Goal: Task Accomplishment & Management: Complete application form

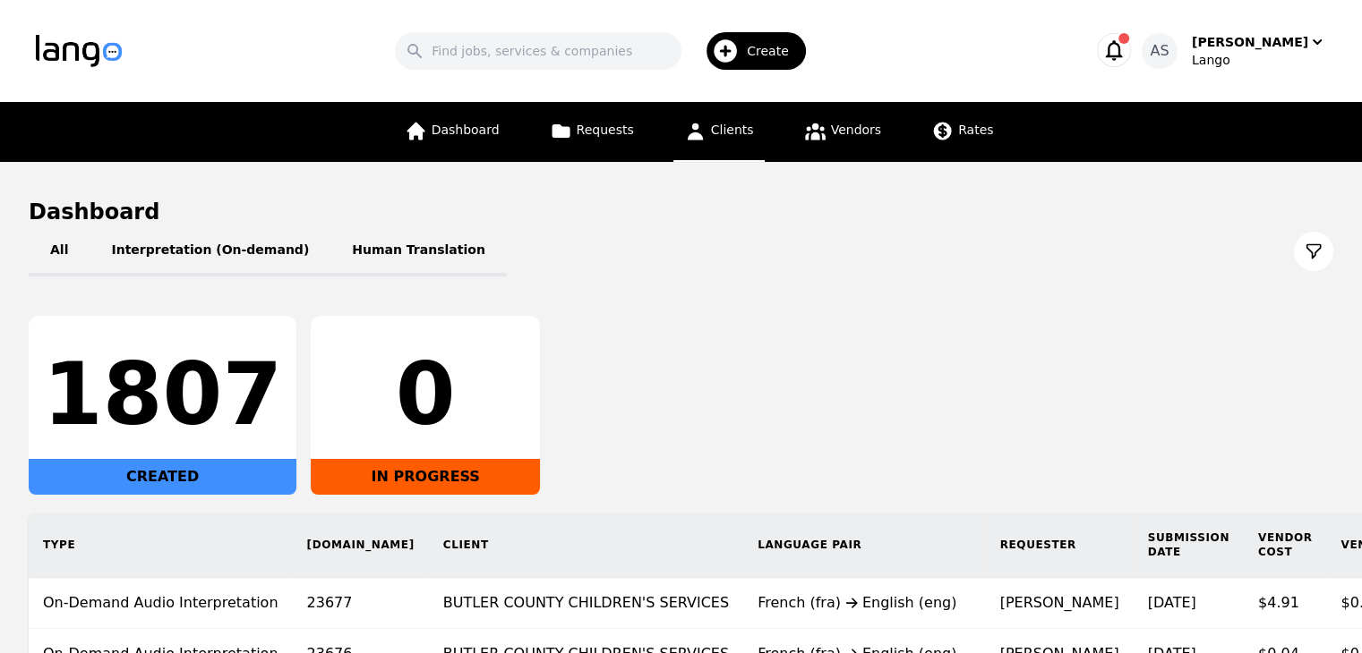
click at [729, 123] on span "Clients" at bounding box center [732, 130] width 43 height 14
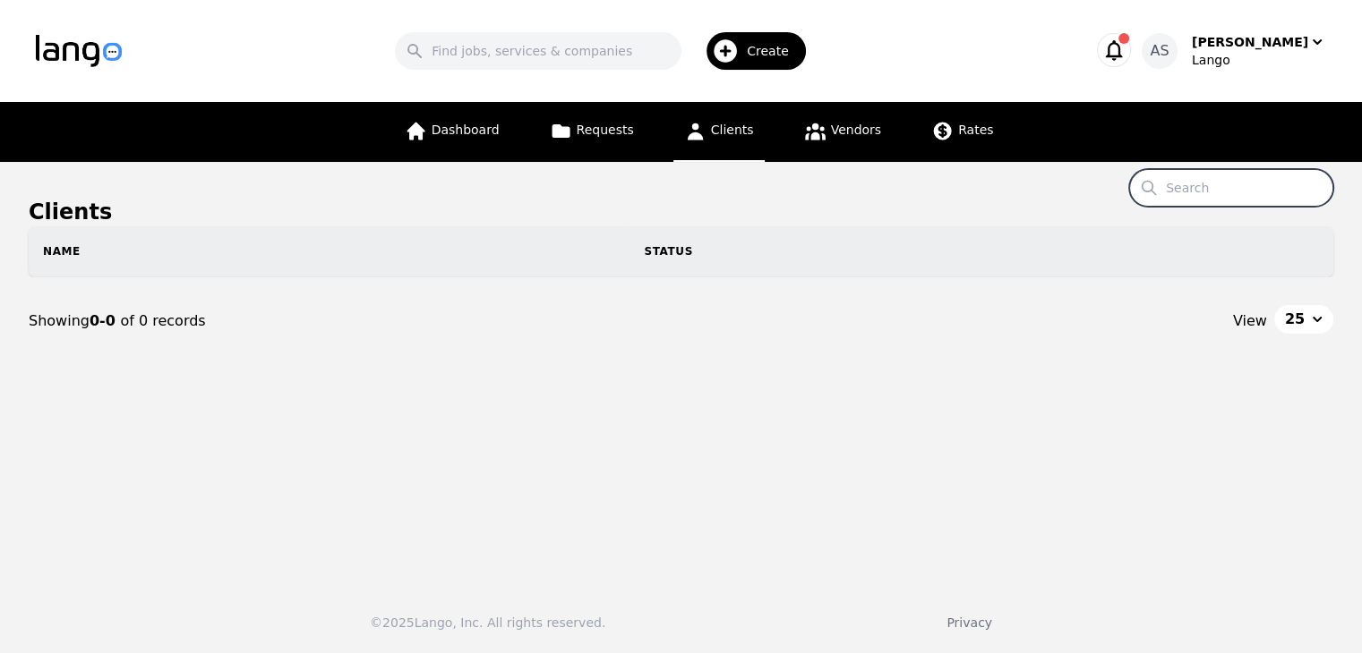
click at [1262, 186] on input "Search" at bounding box center [1231, 188] width 204 height 38
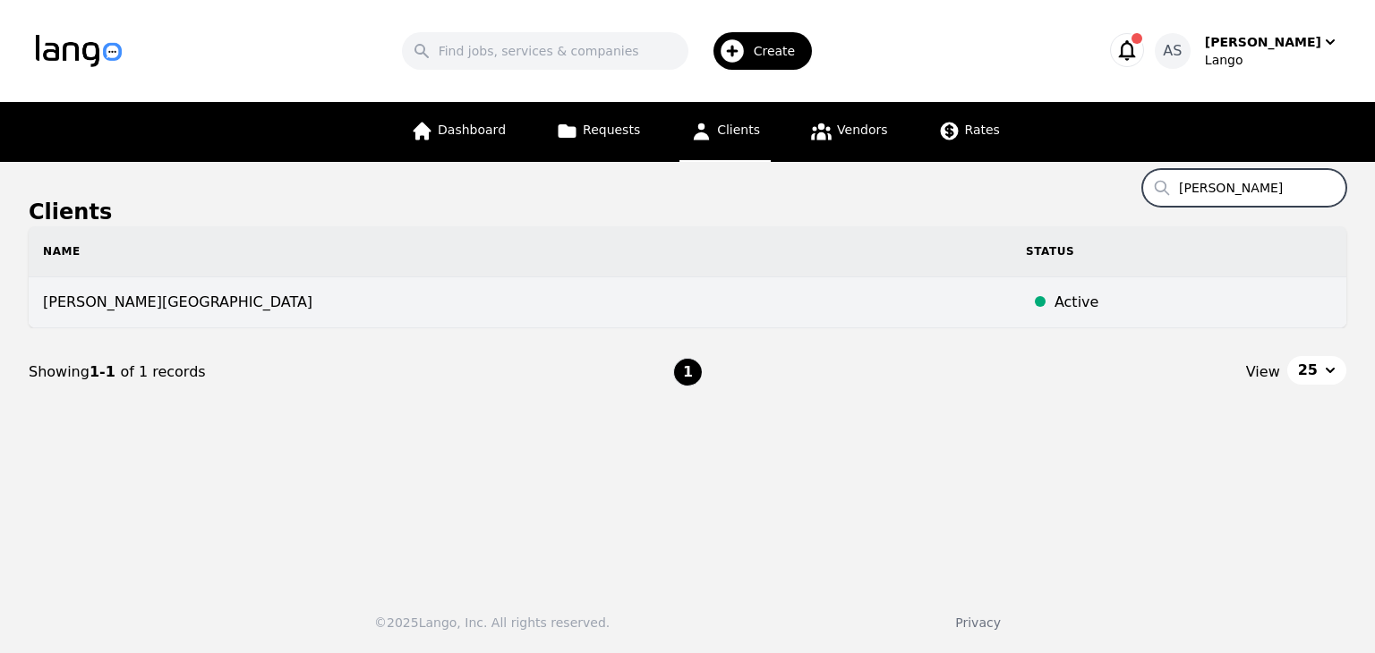
type input "wint"
click at [209, 310] on td "[PERSON_NAME][GEOGRAPHIC_DATA]" at bounding box center [520, 303] width 983 height 51
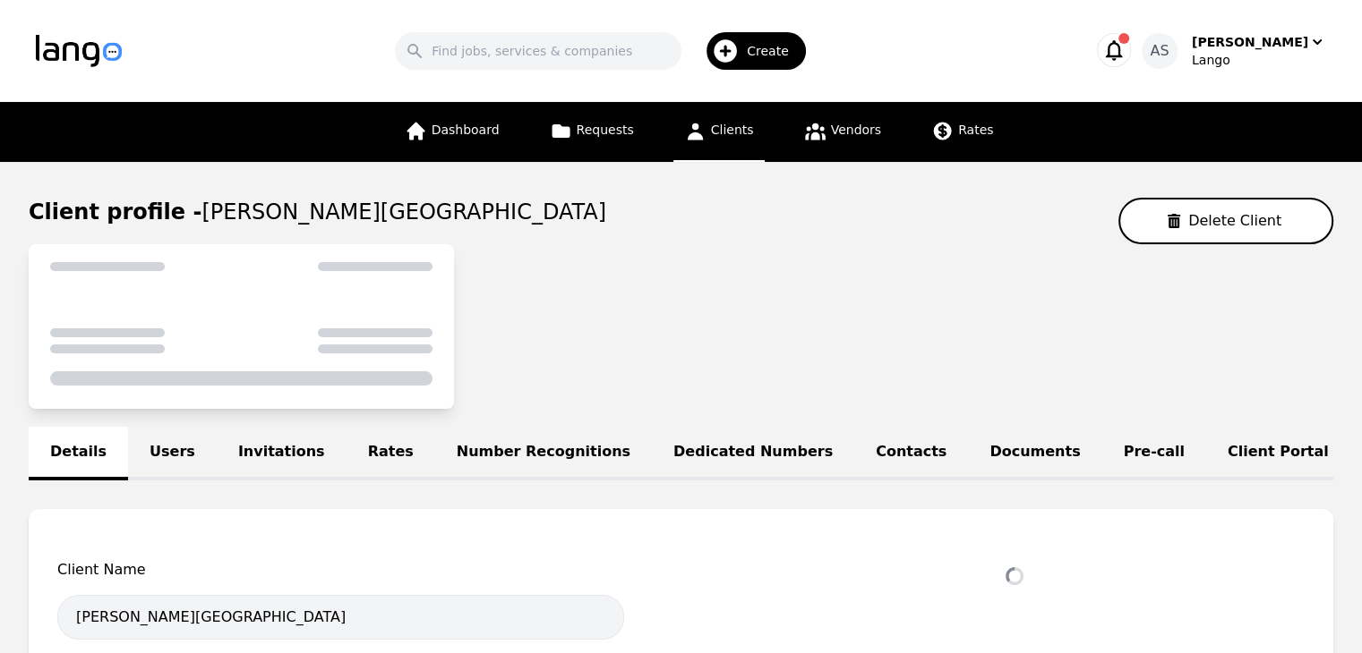
select select "active"
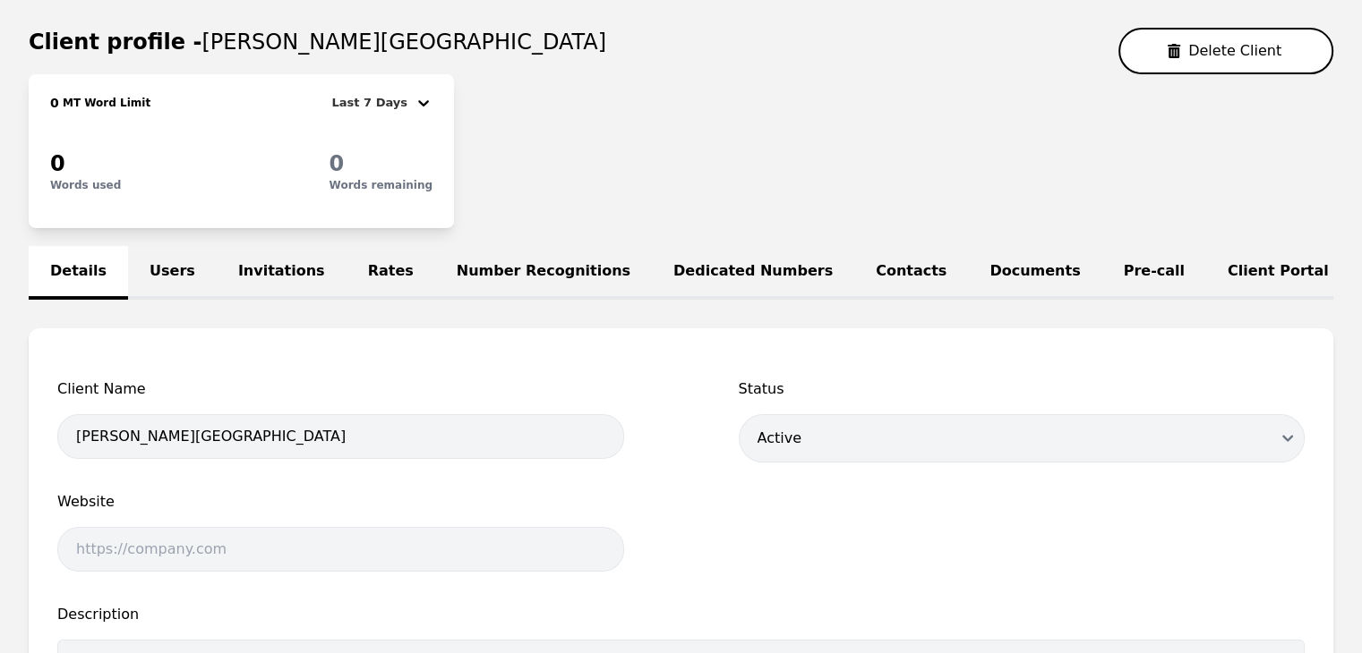
scroll to position [179, 0]
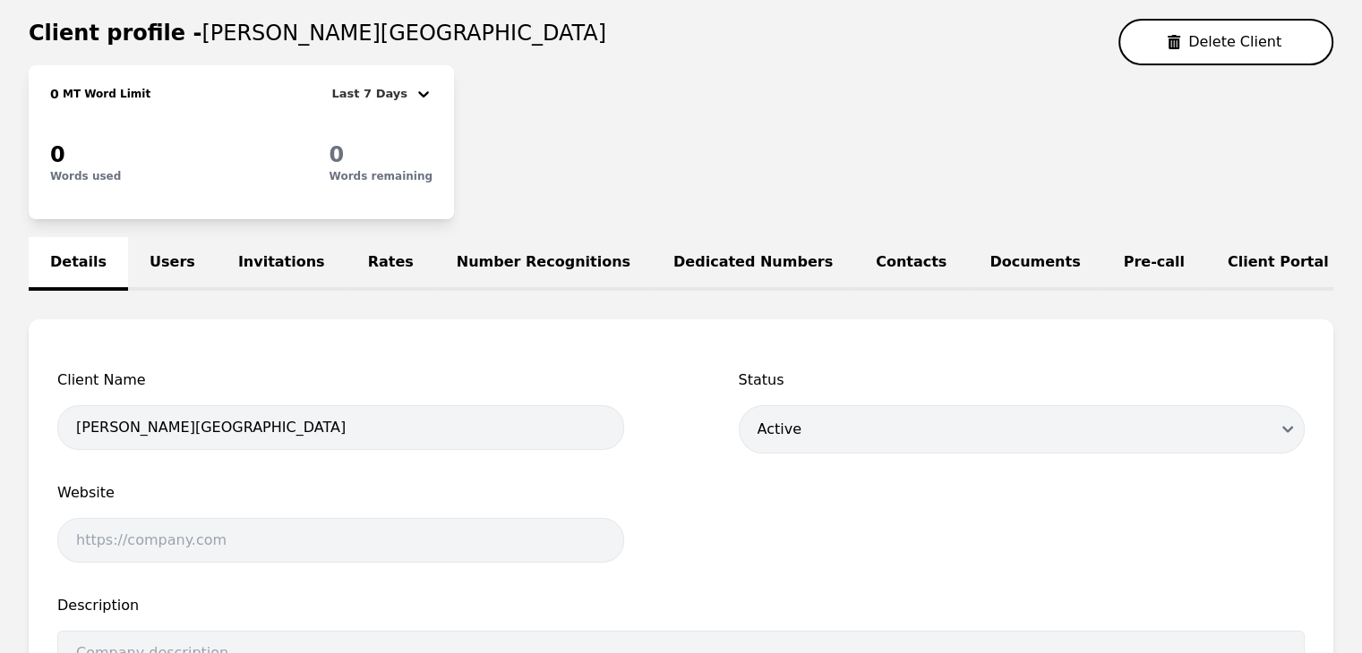
click at [167, 260] on link "Users" at bounding box center [172, 264] width 89 height 54
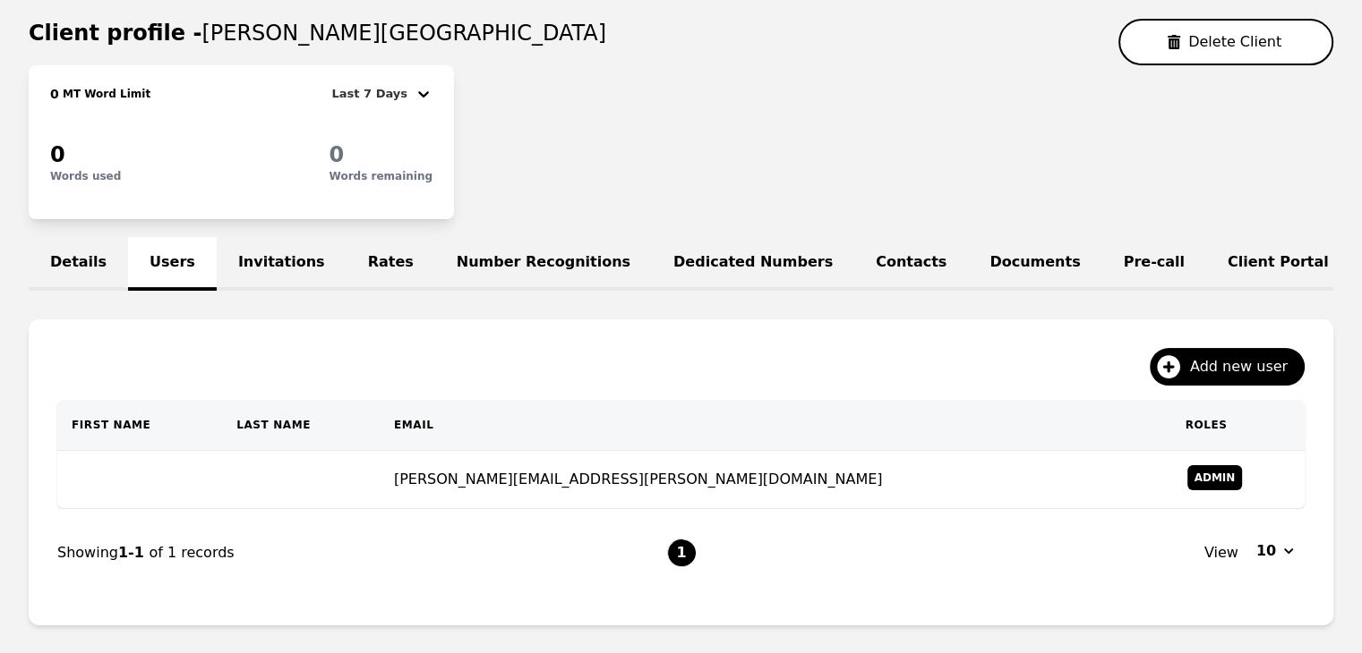
click at [226, 252] on link "Invitations" at bounding box center [282, 264] width 130 height 54
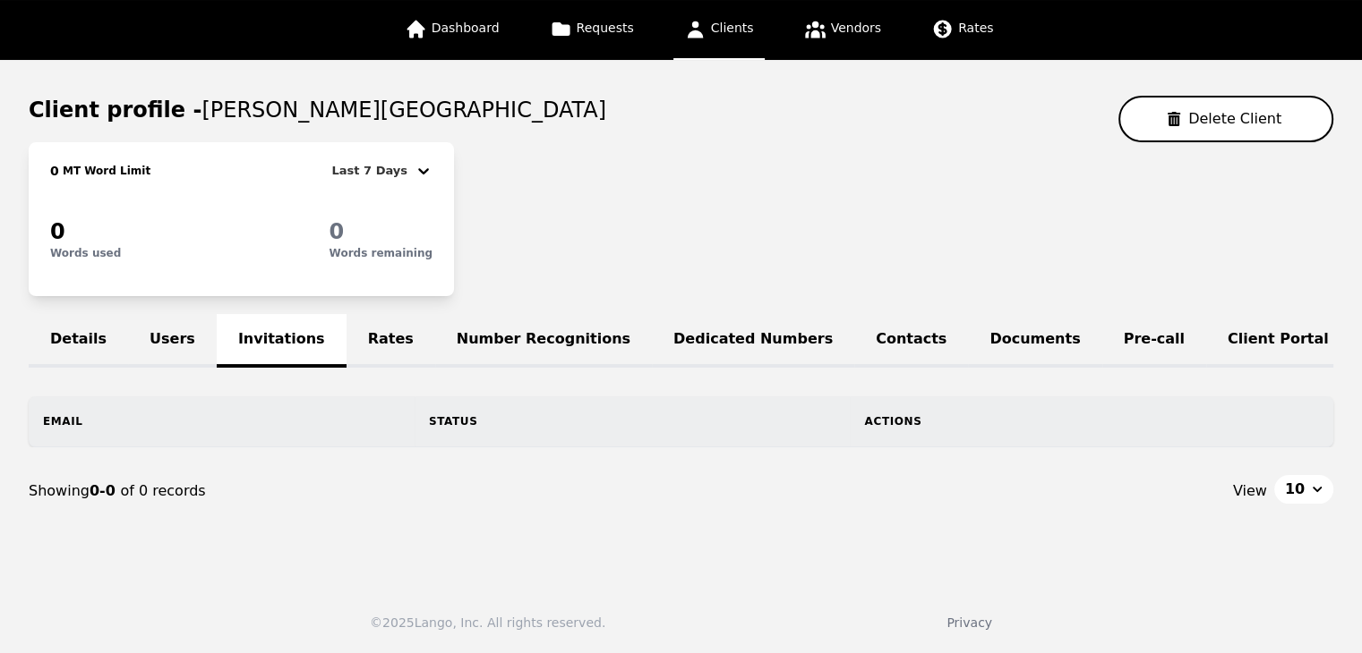
click at [164, 331] on link "Users" at bounding box center [172, 341] width 89 height 54
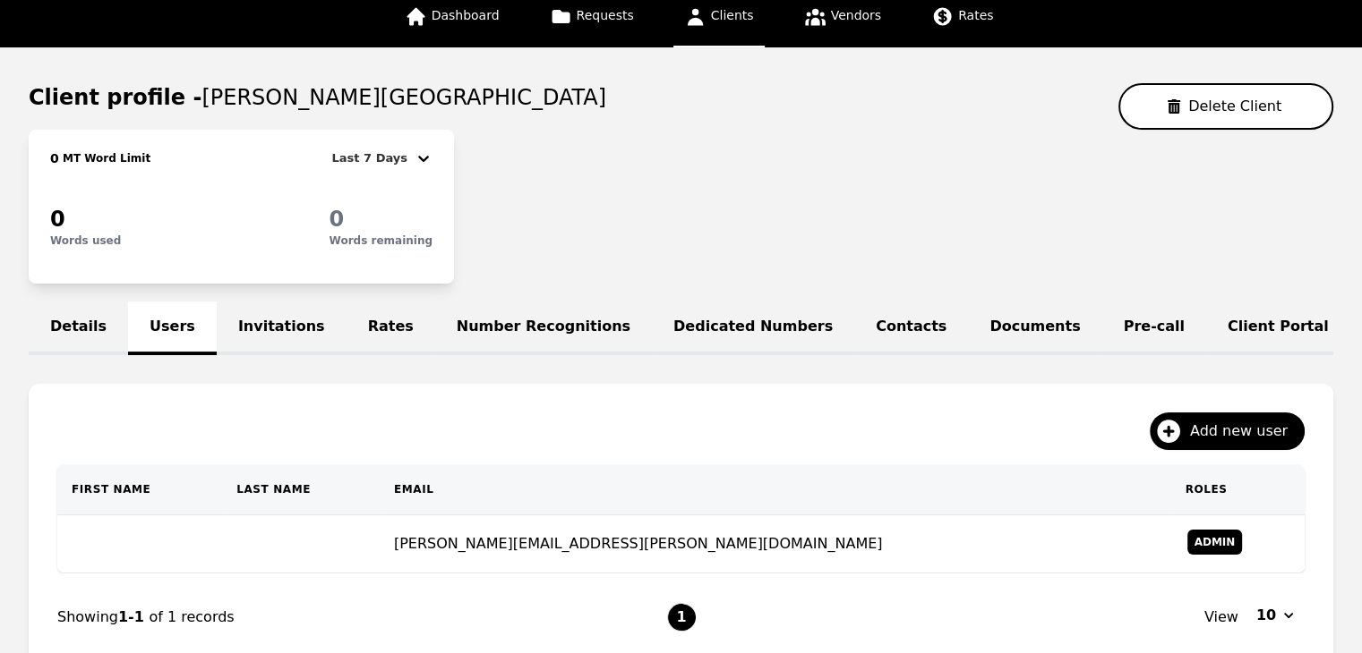
scroll to position [294, 0]
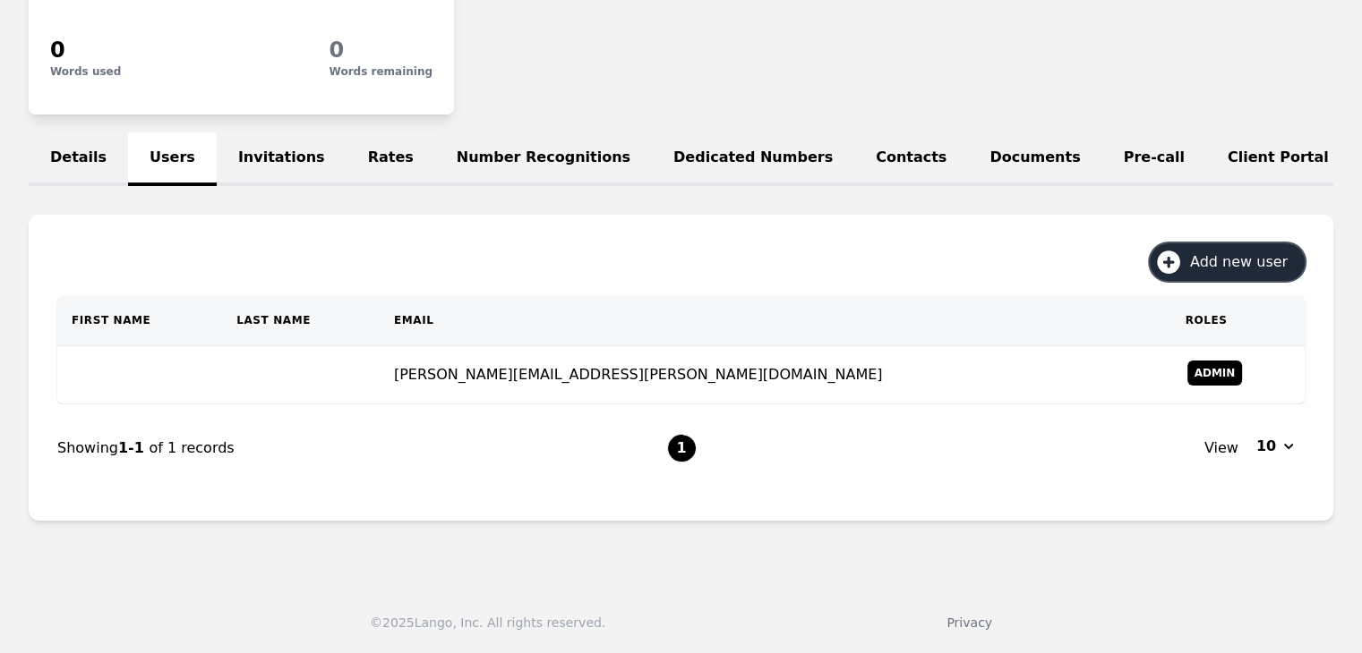
click at [1239, 262] on span "Add new user" at bounding box center [1245, 262] width 110 height 21
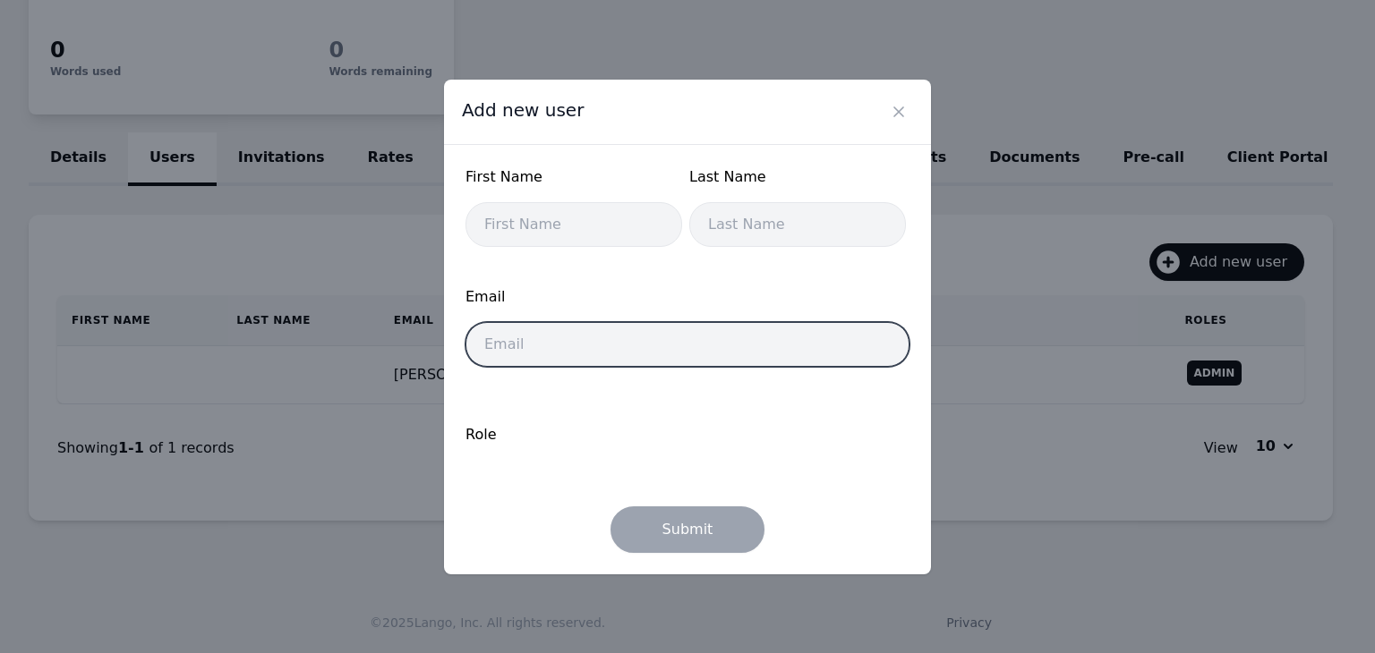
click at [713, 345] on input "email" at bounding box center [687, 344] width 444 height 45
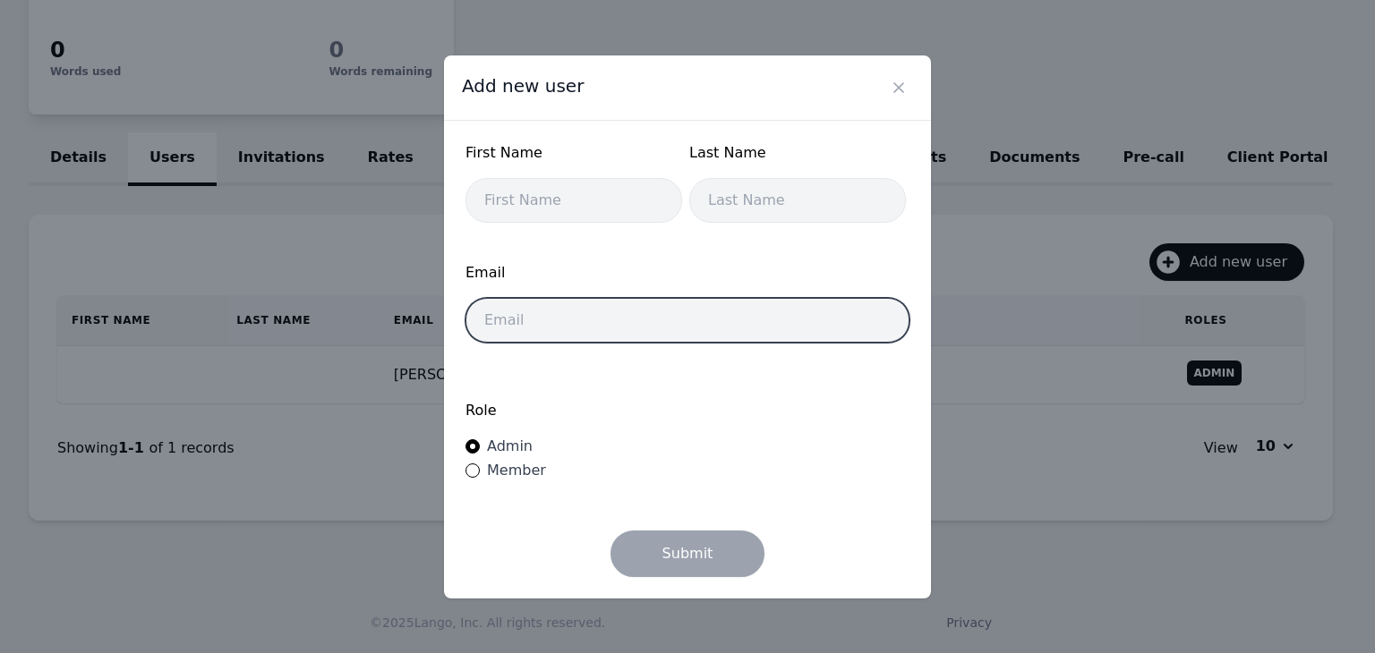
paste input "hargrove.jahquil@wintonwoods.org"
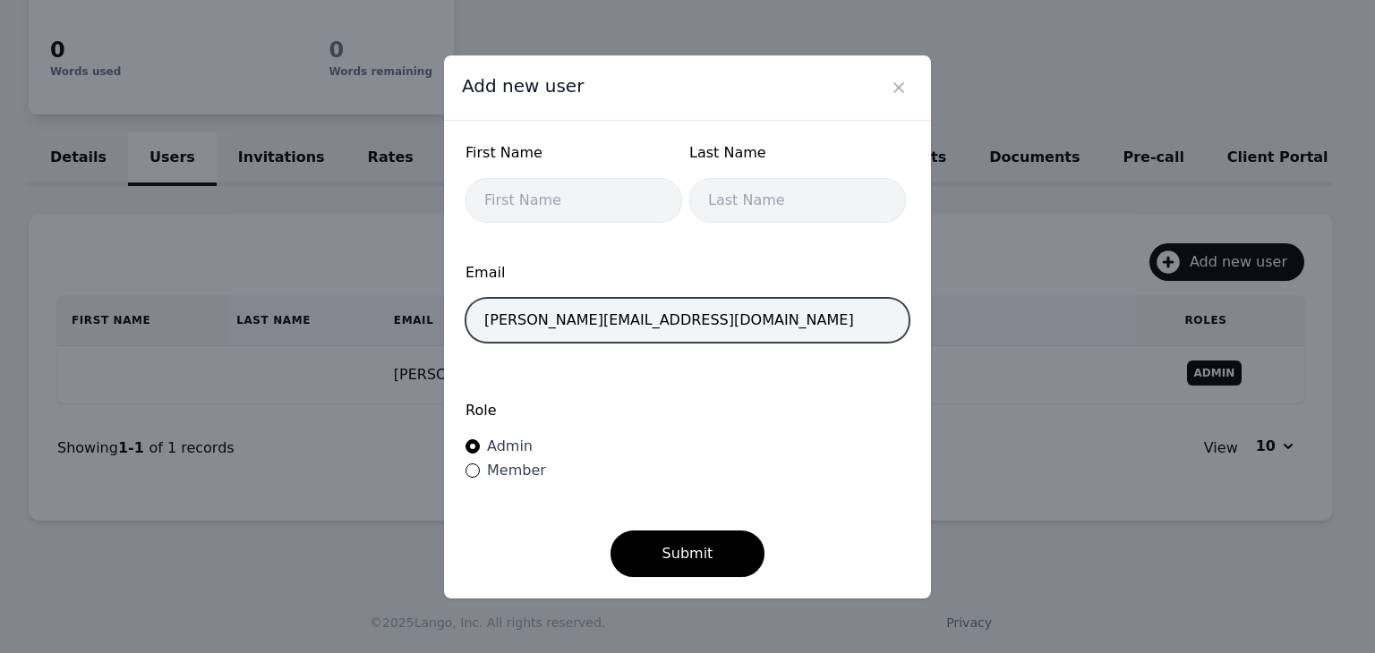
type input "hargrove.jahquil@wintonwoods.org"
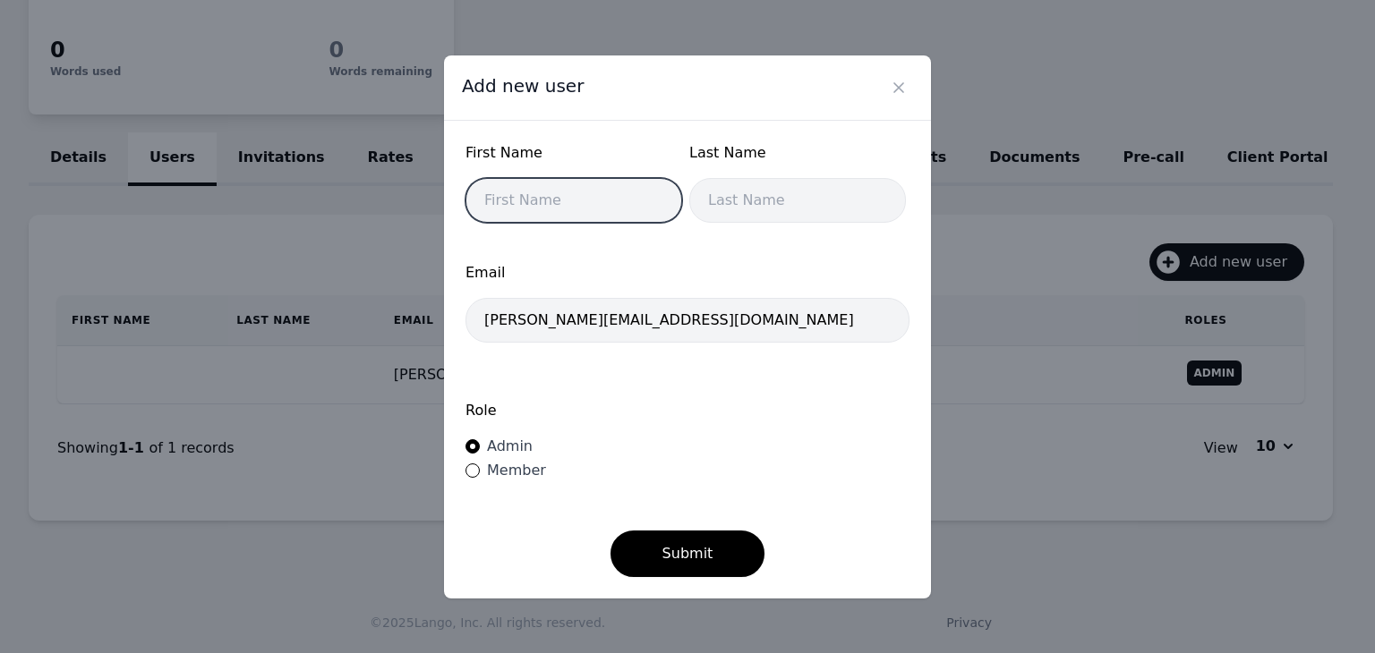
click at [572, 208] on input "text" at bounding box center [573, 200] width 217 height 45
type input "Hargrove"
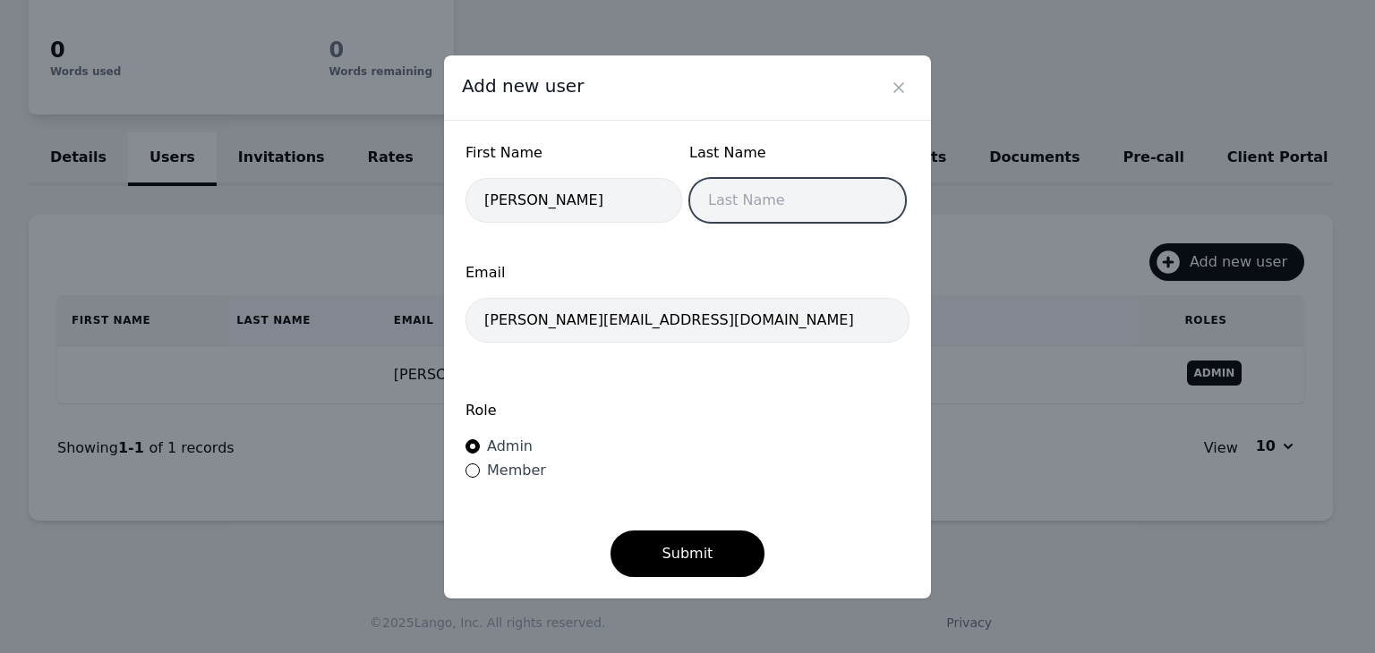
click at [727, 200] on input "text" at bounding box center [797, 200] width 217 height 45
type input "Jahquil"
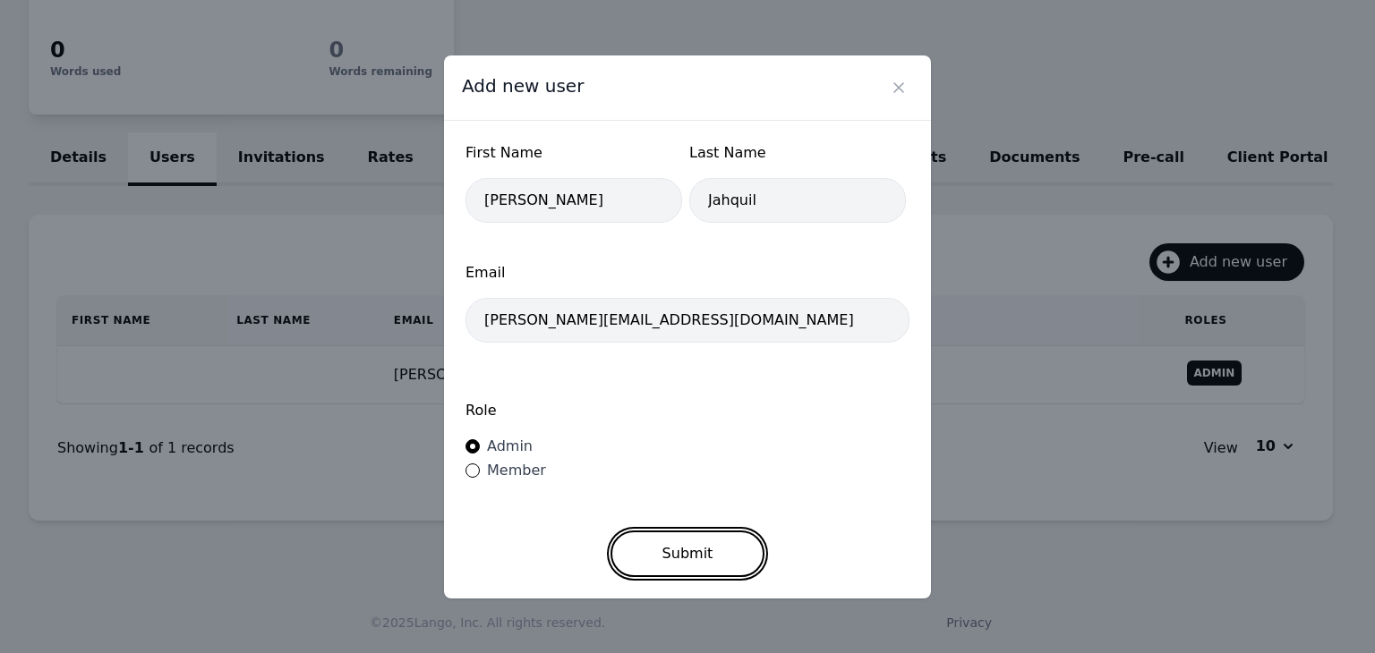
click at [692, 543] on button "Submit" at bounding box center [688, 554] width 155 height 47
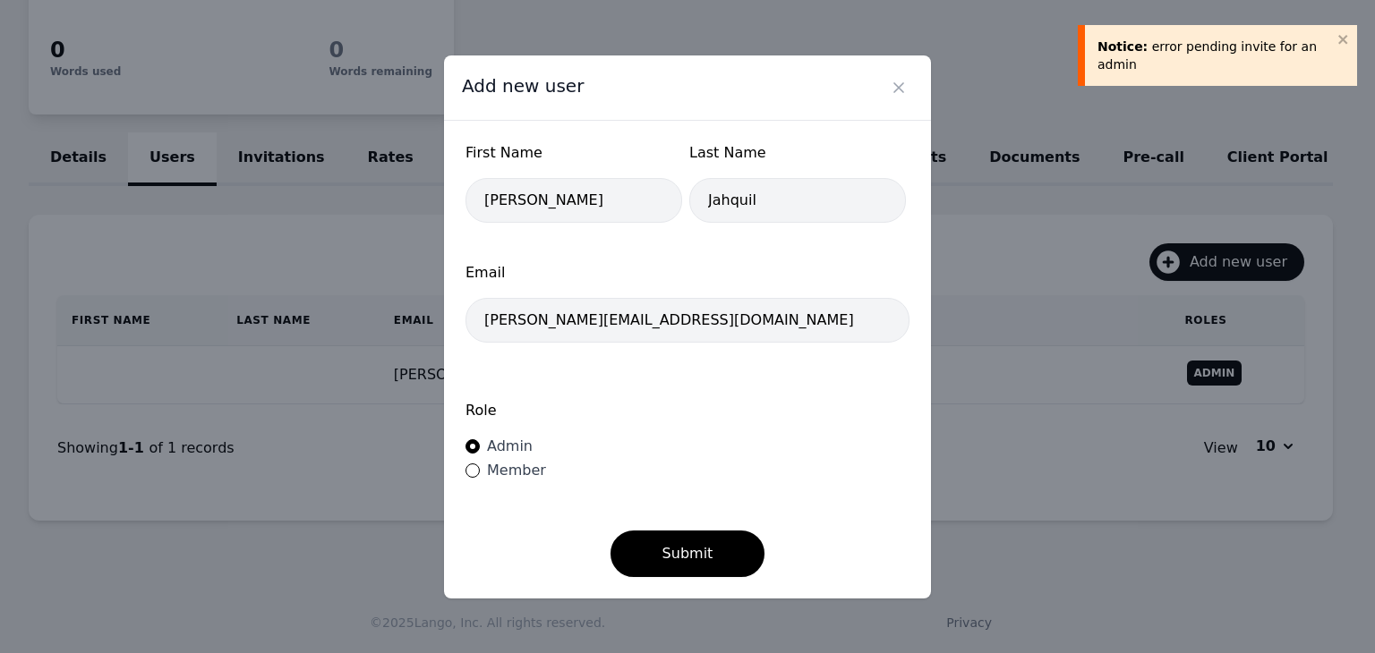
click at [528, 481] on div "Role Admin Member" at bounding box center [687, 442] width 444 height 120
click at [527, 479] on span "Member" at bounding box center [516, 470] width 59 height 17
click at [480, 478] on input "Member" at bounding box center [472, 471] width 14 height 14
radio input "true"
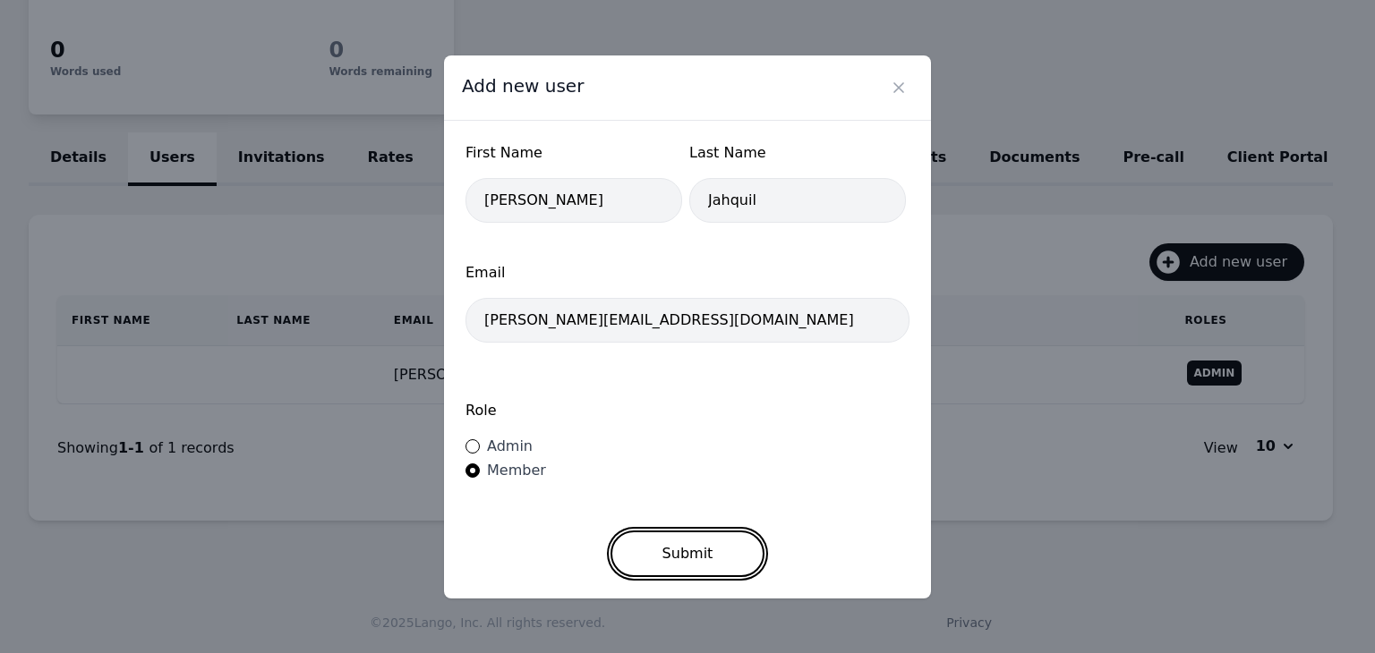
click at [705, 543] on button "Submit" at bounding box center [688, 554] width 155 height 47
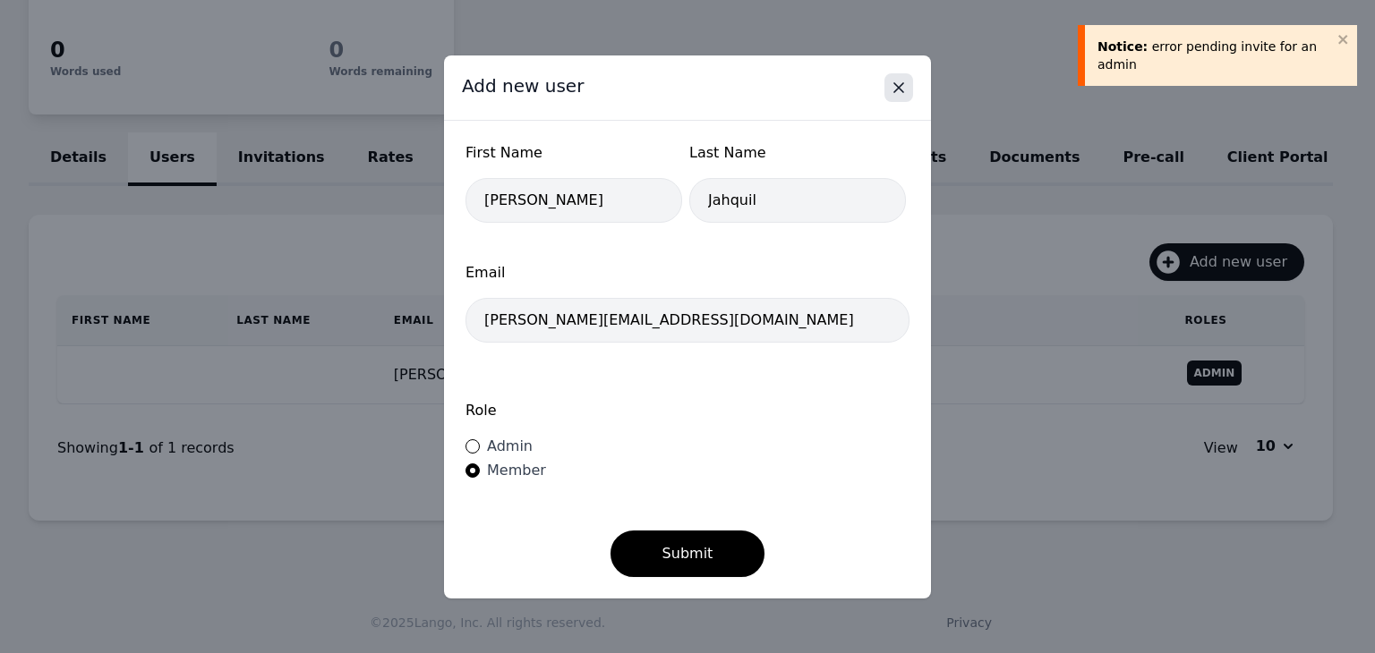
click at [906, 97] on icon "Close" at bounding box center [899, 88] width 18 height 18
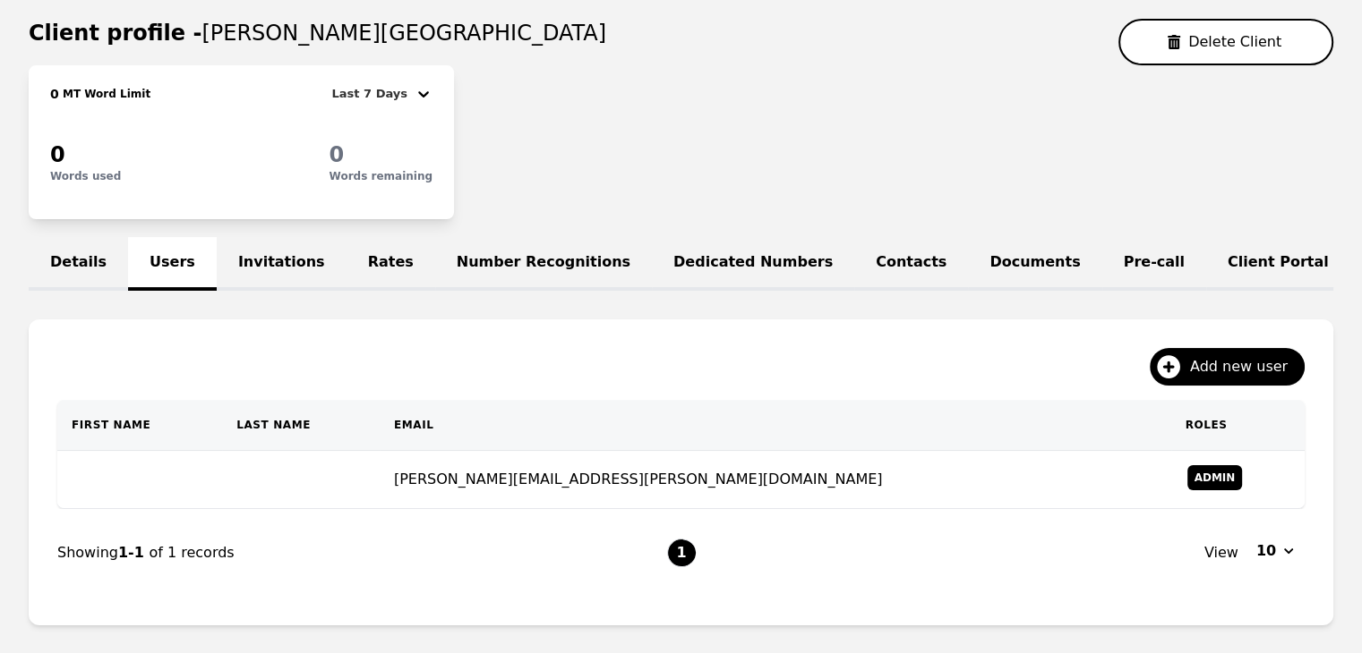
click at [271, 248] on link "Invitations" at bounding box center [282, 264] width 130 height 54
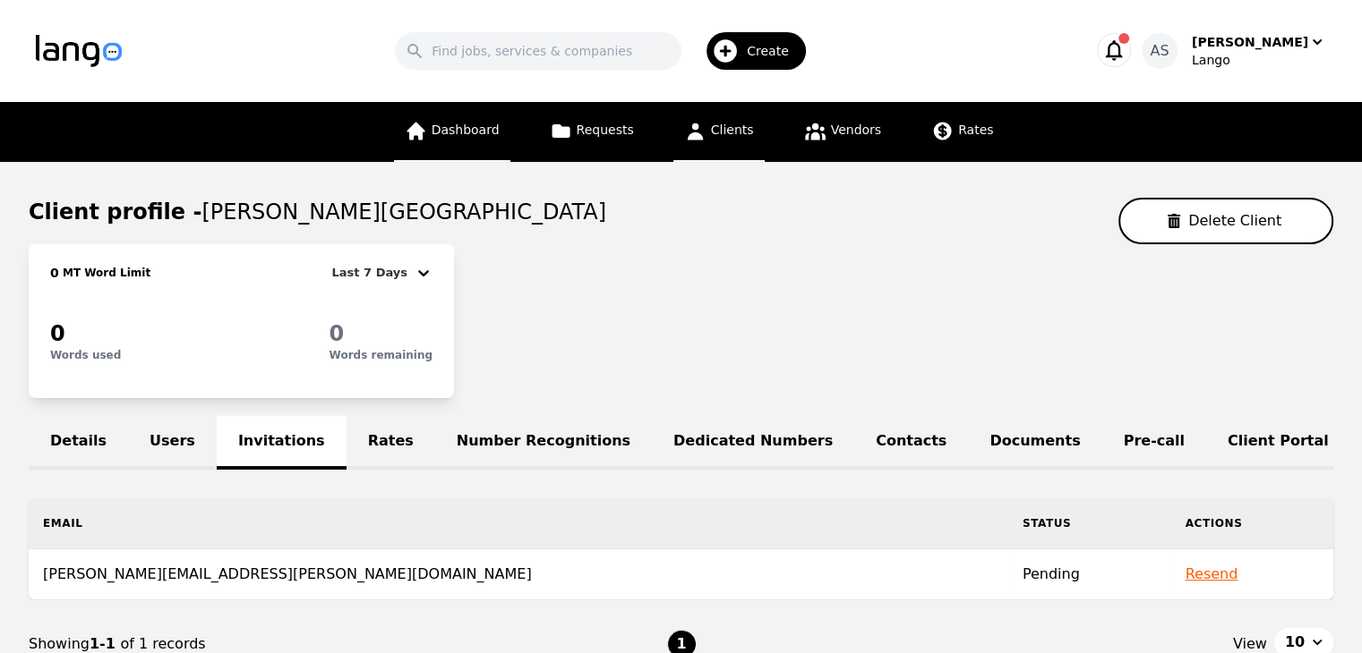
click at [469, 141] on link "Dashboard" at bounding box center [452, 132] width 116 height 60
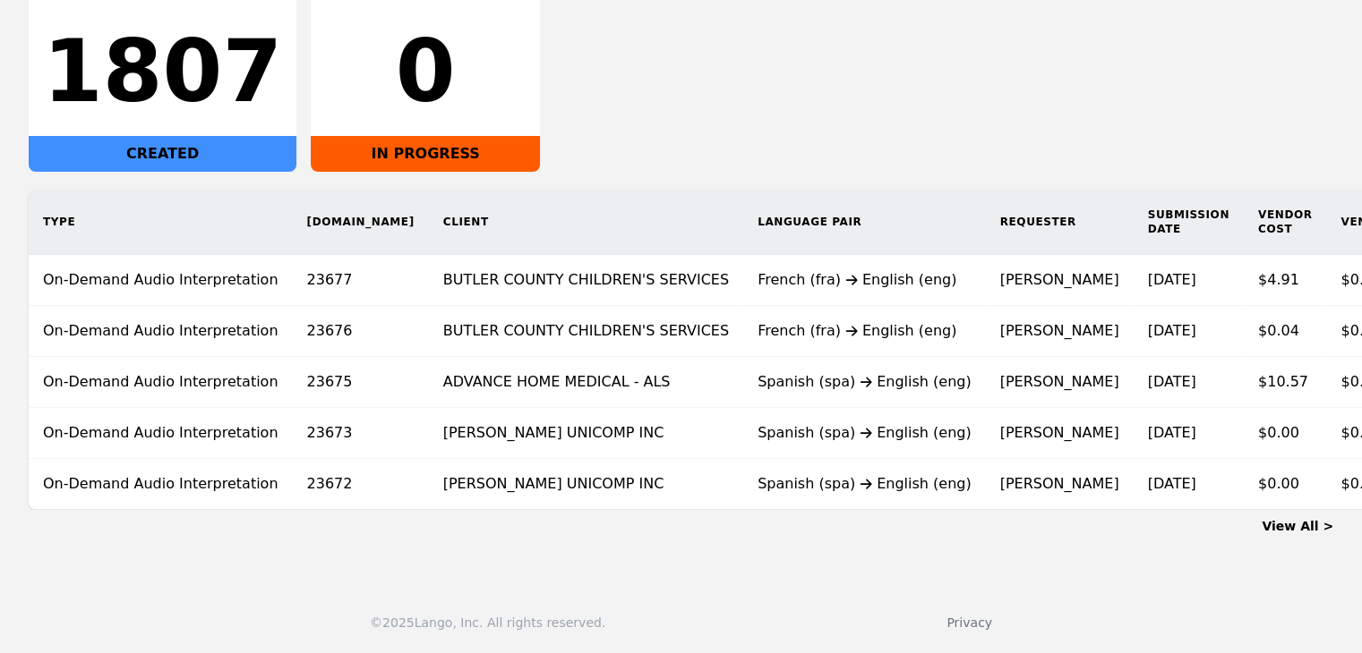
scroll to position [0, 36]
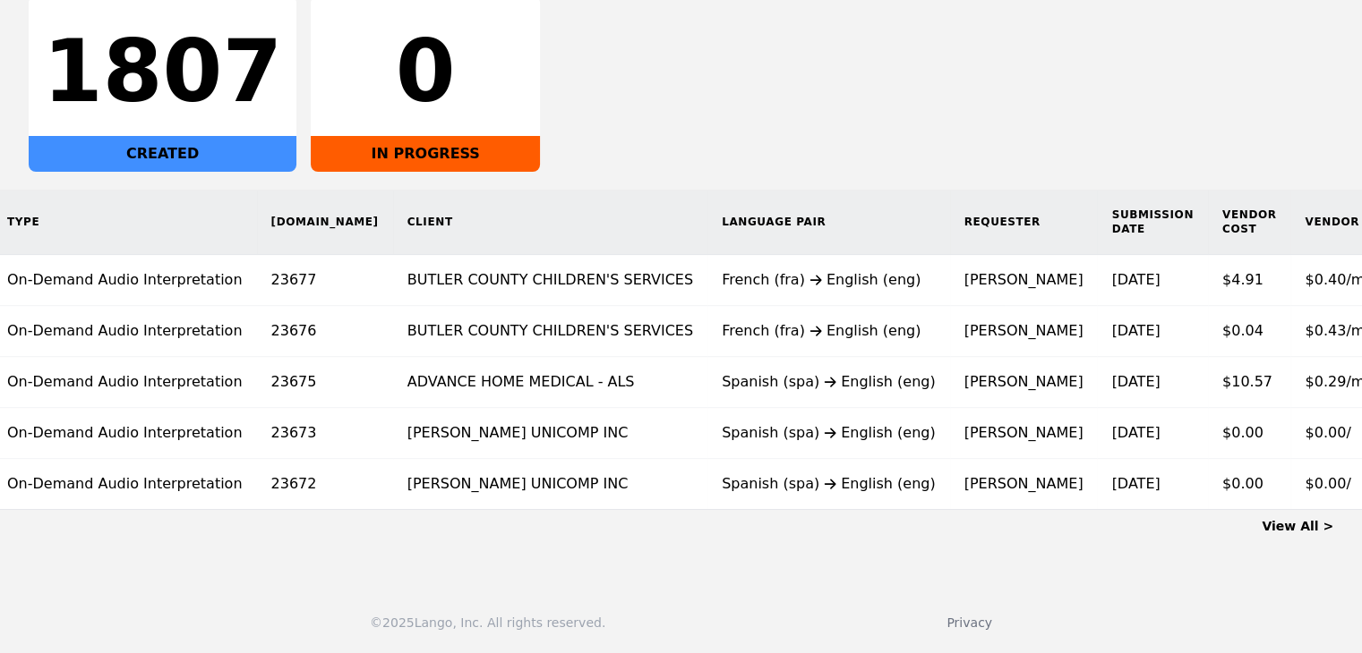
click at [1310, 527] on link "View All >" at bounding box center [1297, 526] width 72 height 14
